Goal: Information Seeking & Learning: Learn about a topic

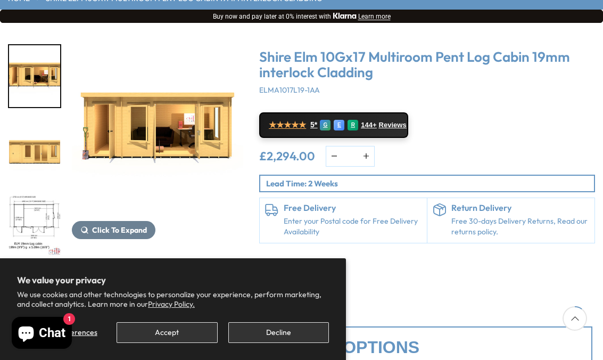
scroll to position [167, 0]
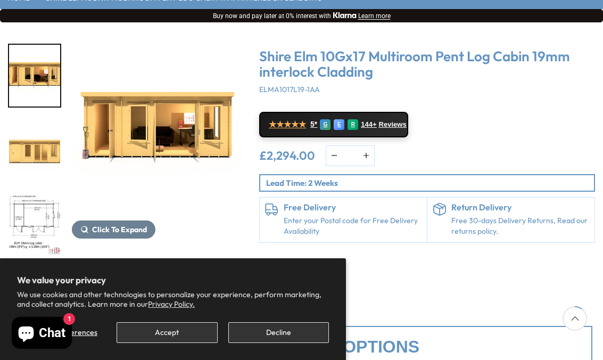
click at [146, 133] on img "1 / 10" at bounding box center [157, 129] width 171 height 171
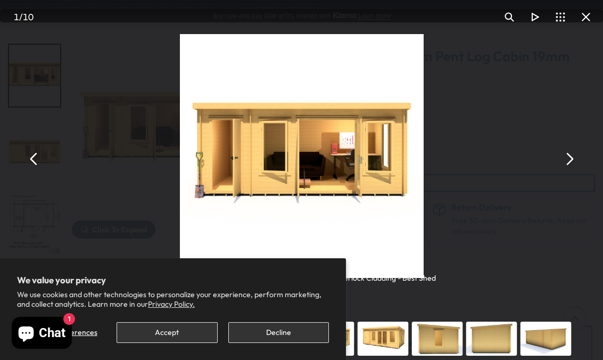
click at [570, 161] on button "You can close this modal content with the ESC key" at bounding box center [569, 159] width 26 height 26
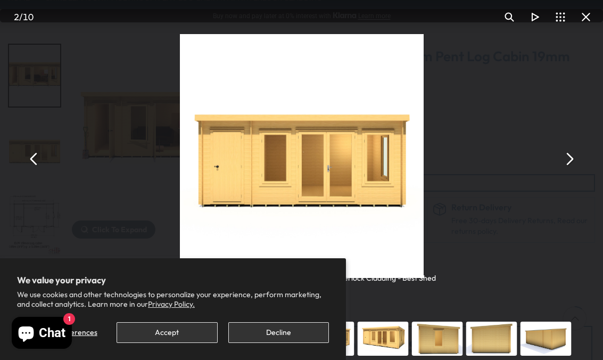
click at [561, 157] on button "You can close this modal content with the ESC key" at bounding box center [569, 159] width 26 height 26
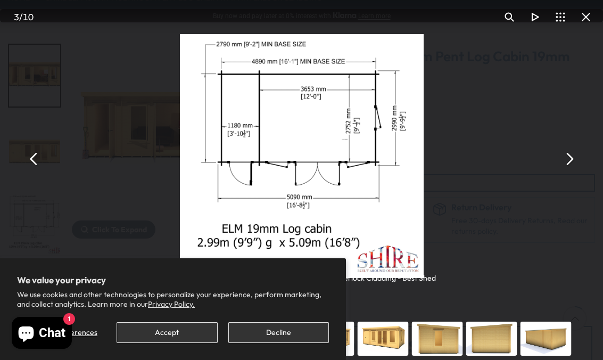
click at [562, 161] on button "You can close this modal content with the ESC key" at bounding box center [569, 159] width 26 height 26
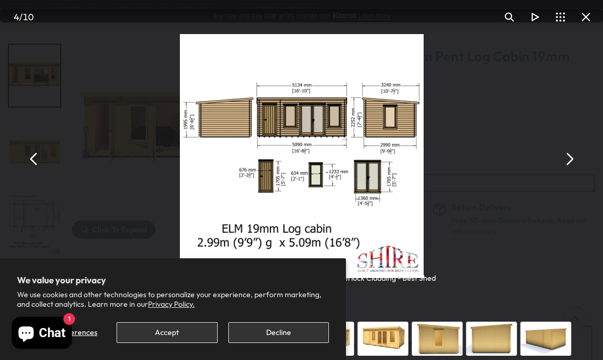
click at [587, 15] on button "You can close this modal content with the ESC key" at bounding box center [586, 17] width 26 height 26
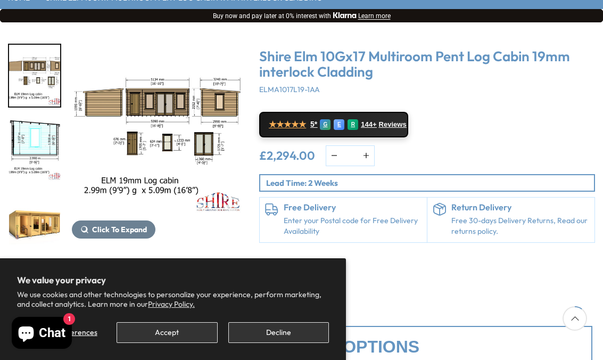
click at [147, 343] on button "Accept" at bounding box center [167, 332] width 101 height 21
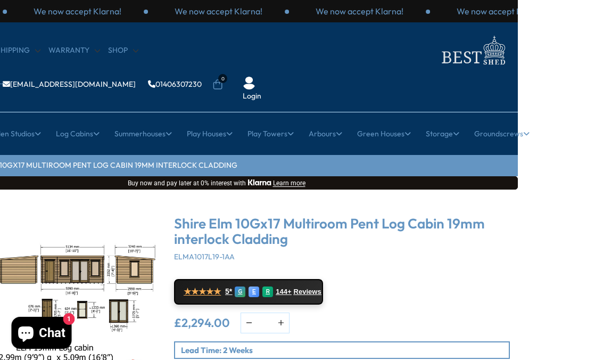
scroll to position [180, 0]
